Goal: Transaction & Acquisition: Obtain resource

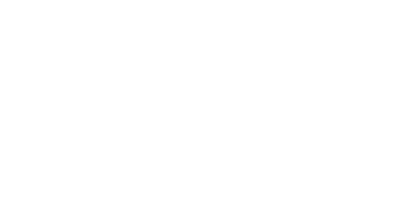
select select ""en""
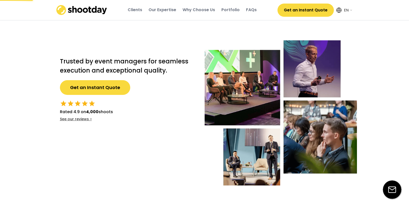
click at [290, 11] on button "Get an Instant Quote" at bounding box center [305, 10] width 56 height 13
